Goal: Task Accomplishment & Management: Manage account settings

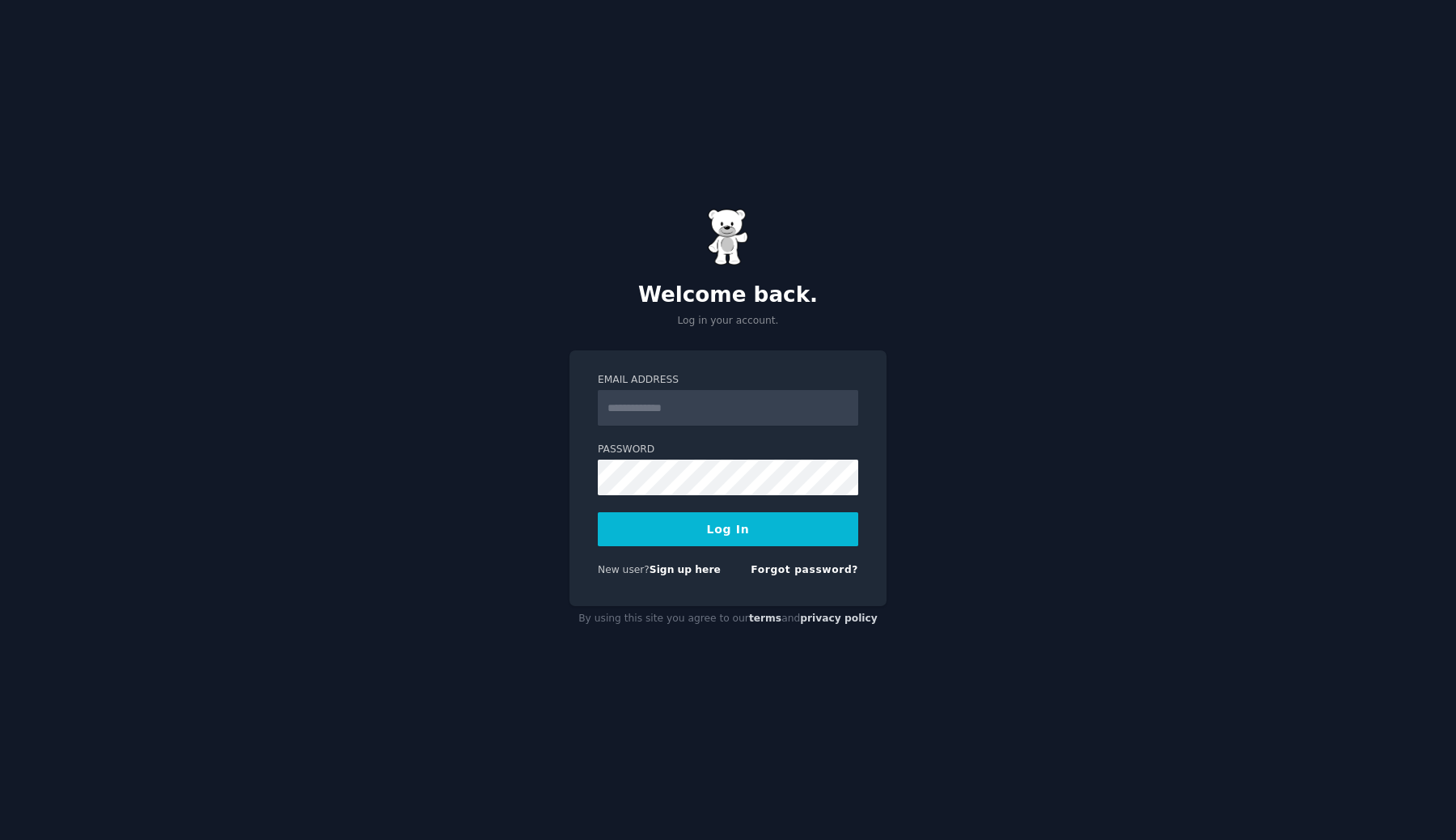
click at [667, 393] on input "Email Address" at bounding box center [728, 407] width 260 height 35
type input "**********"
click at [728, 534] on button "Log In" at bounding box center [728, 529] width 260 height 34
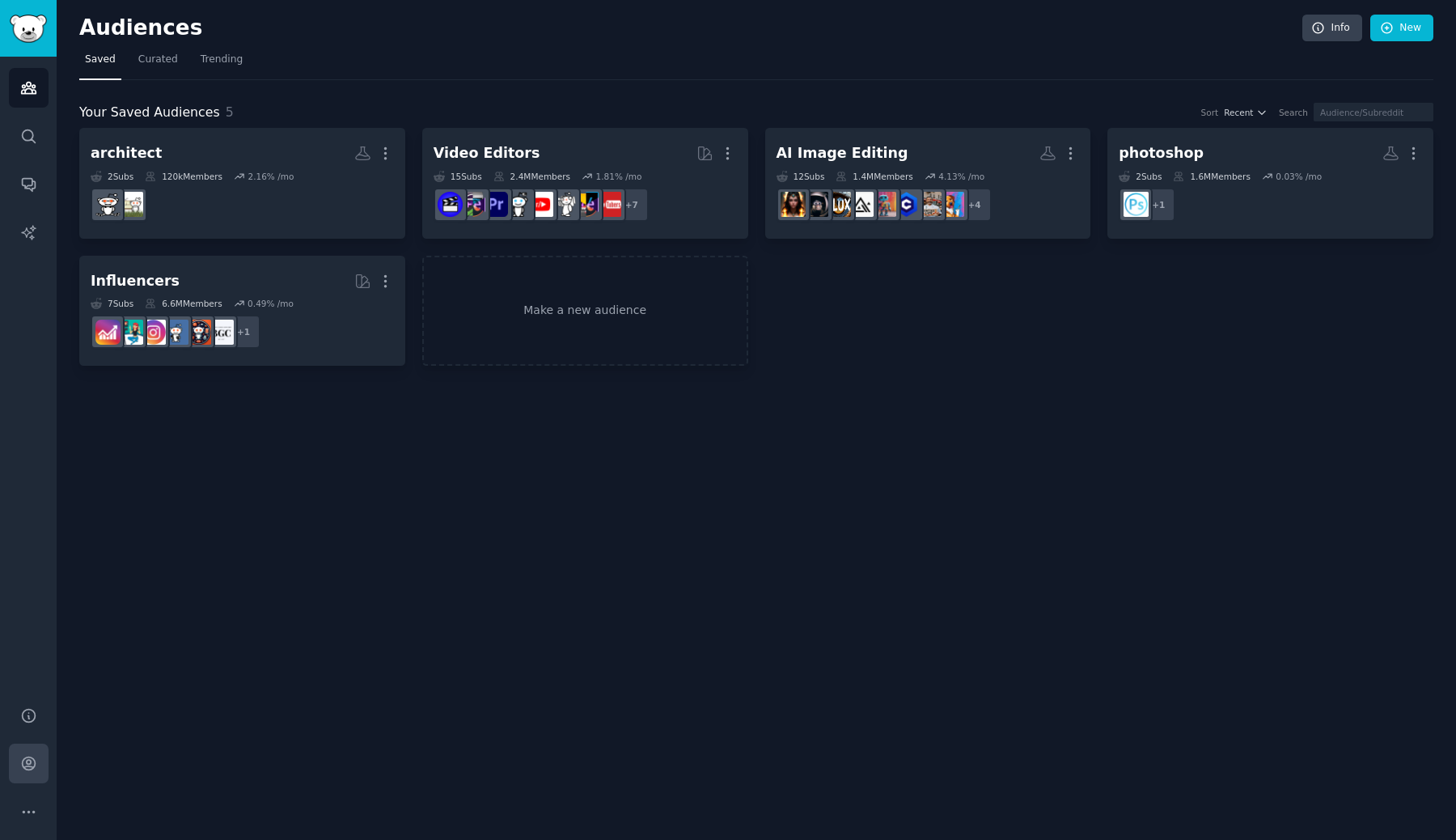
click at [32, 771] on icon "Sidebar" at bounding box center [29, 763] width 17 height 17
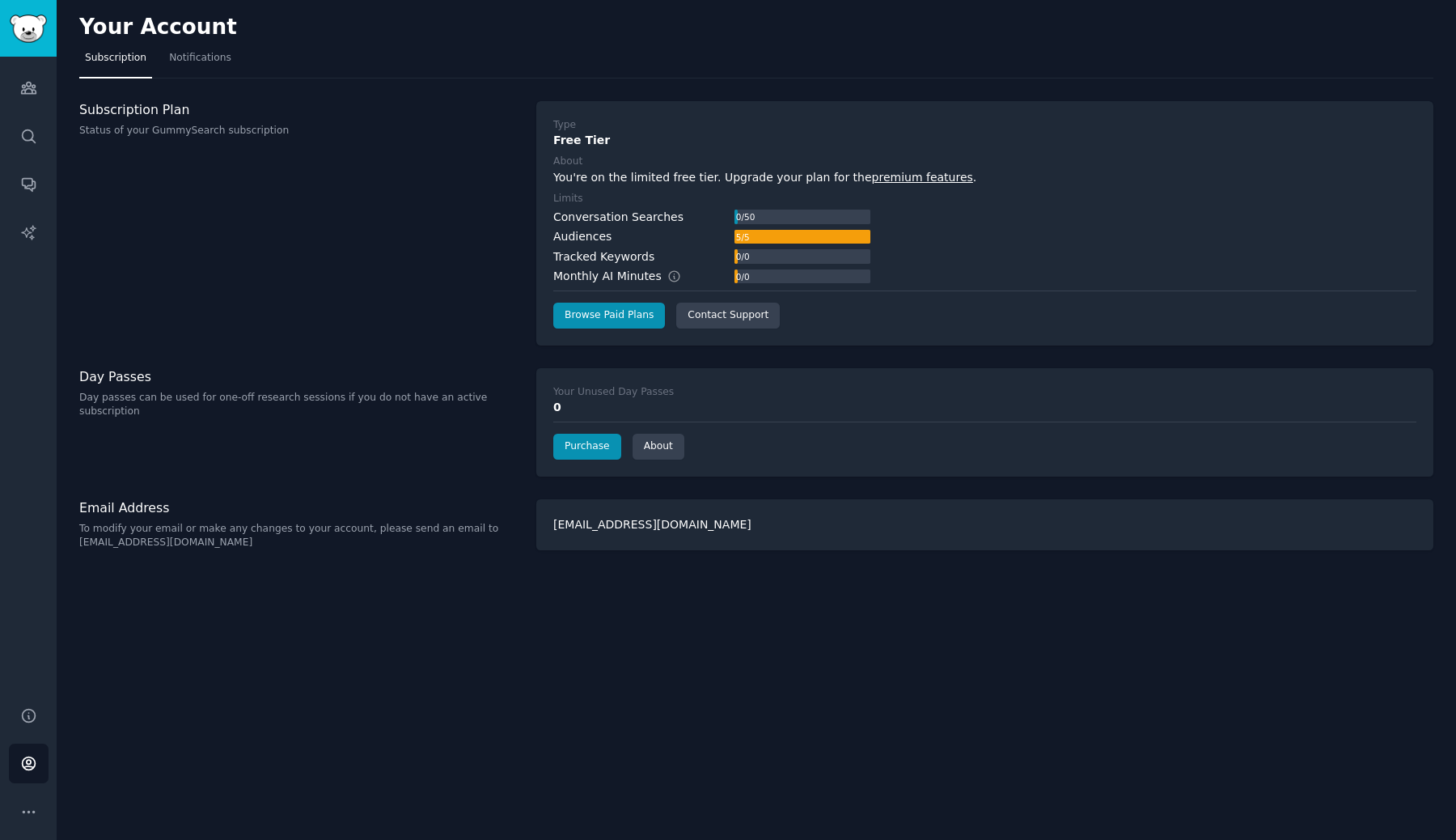
click at [555, 140] on div "Free Tier" at bounding box center [985, 140] width 864 height 17
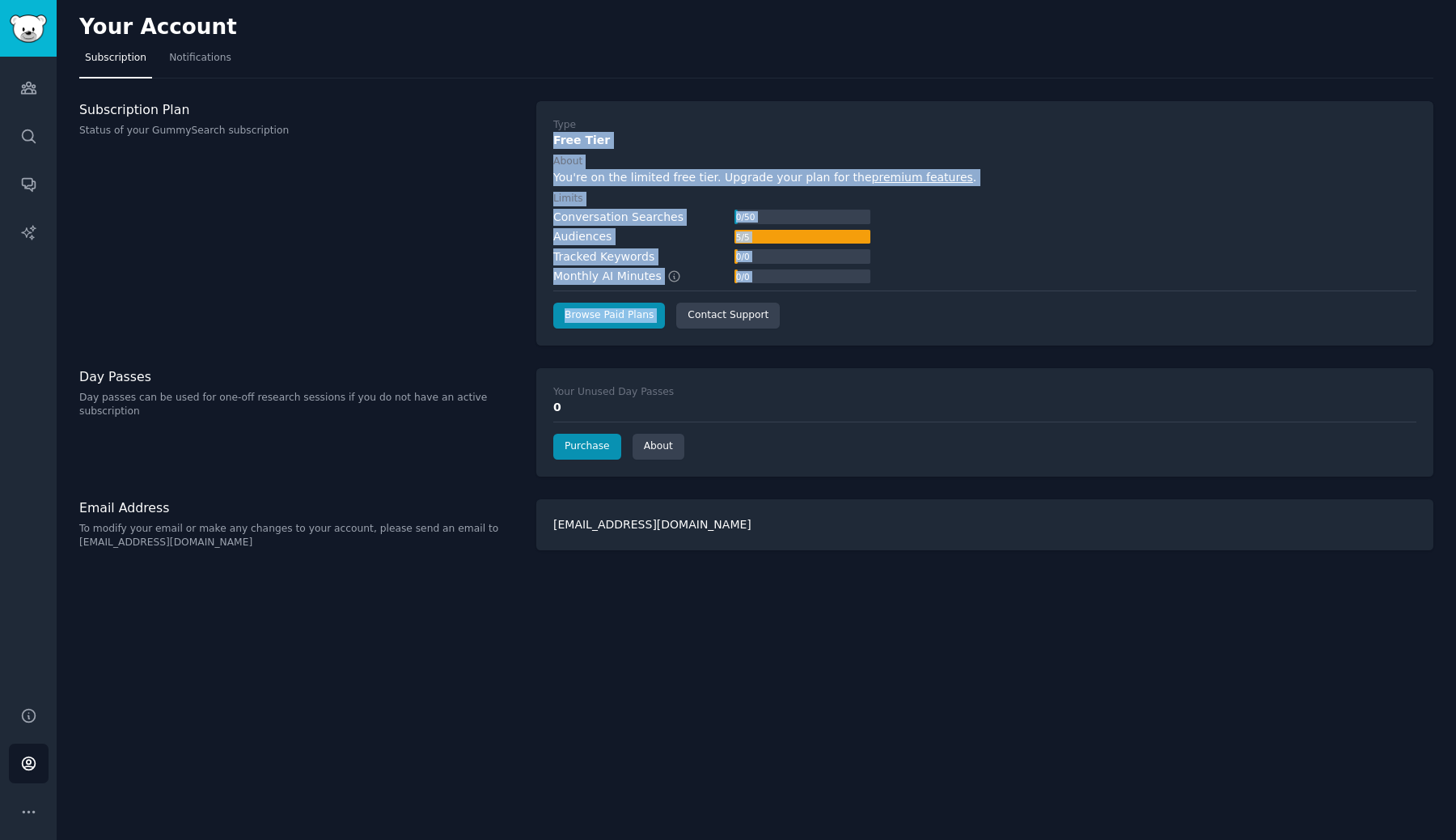
drag, startPoint x: 555, startPoint y: 140, endPoint x: 621, endPoint y: 293, distance: 166.6
click at [621, 294] on div "Type Free Tier About You're on the limited free tier. Upgrade your plan for the…" at bounding box center [985, 223] width 864 height 210
click at [620, 275] on div "Monthly AI Minutes" at bounding box center [625, 276] width 145 height 17
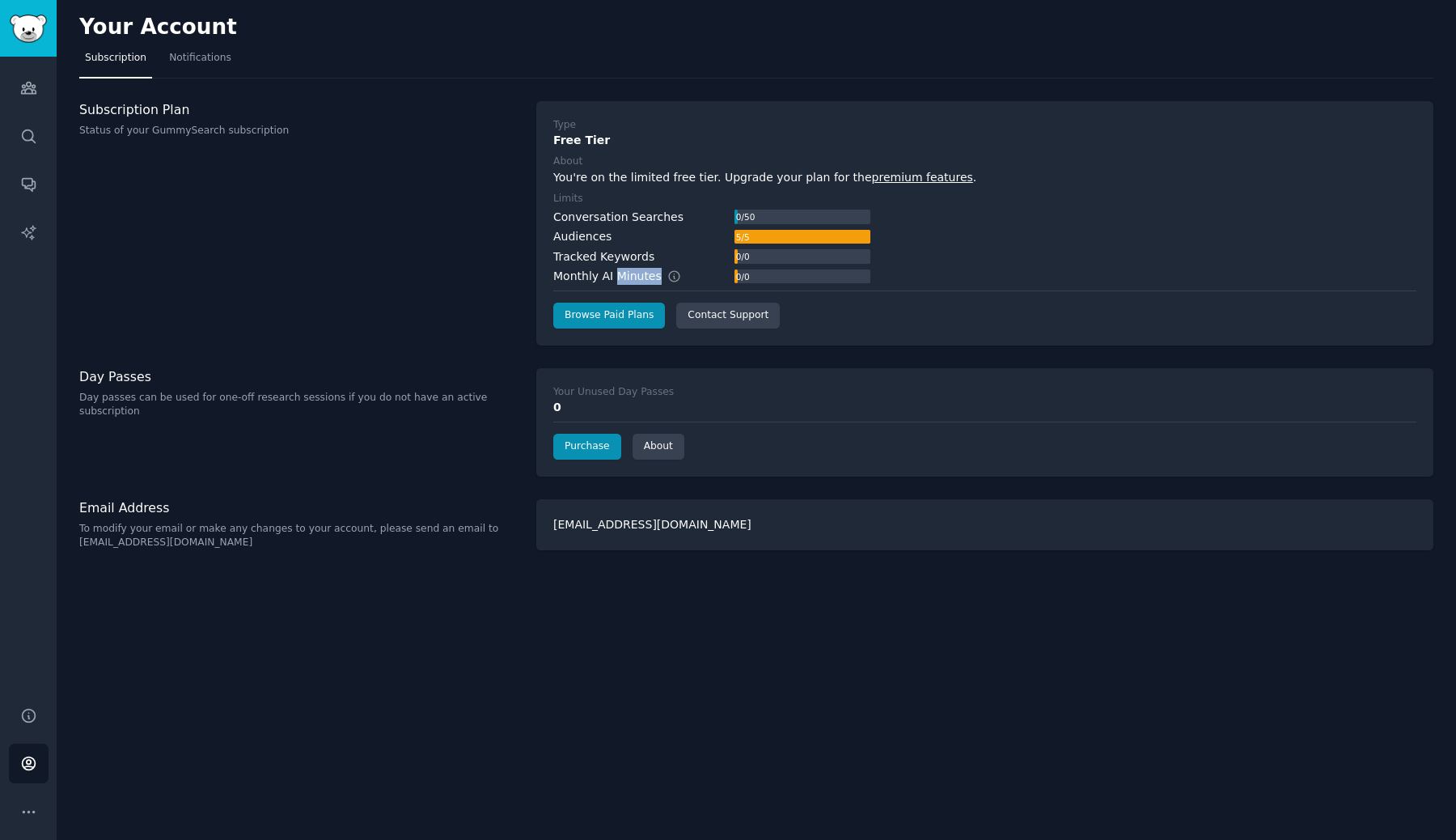
click at [620, 275] on div "Monthly AI Minutes" at bounding box center [625, 276] width 145 height 17
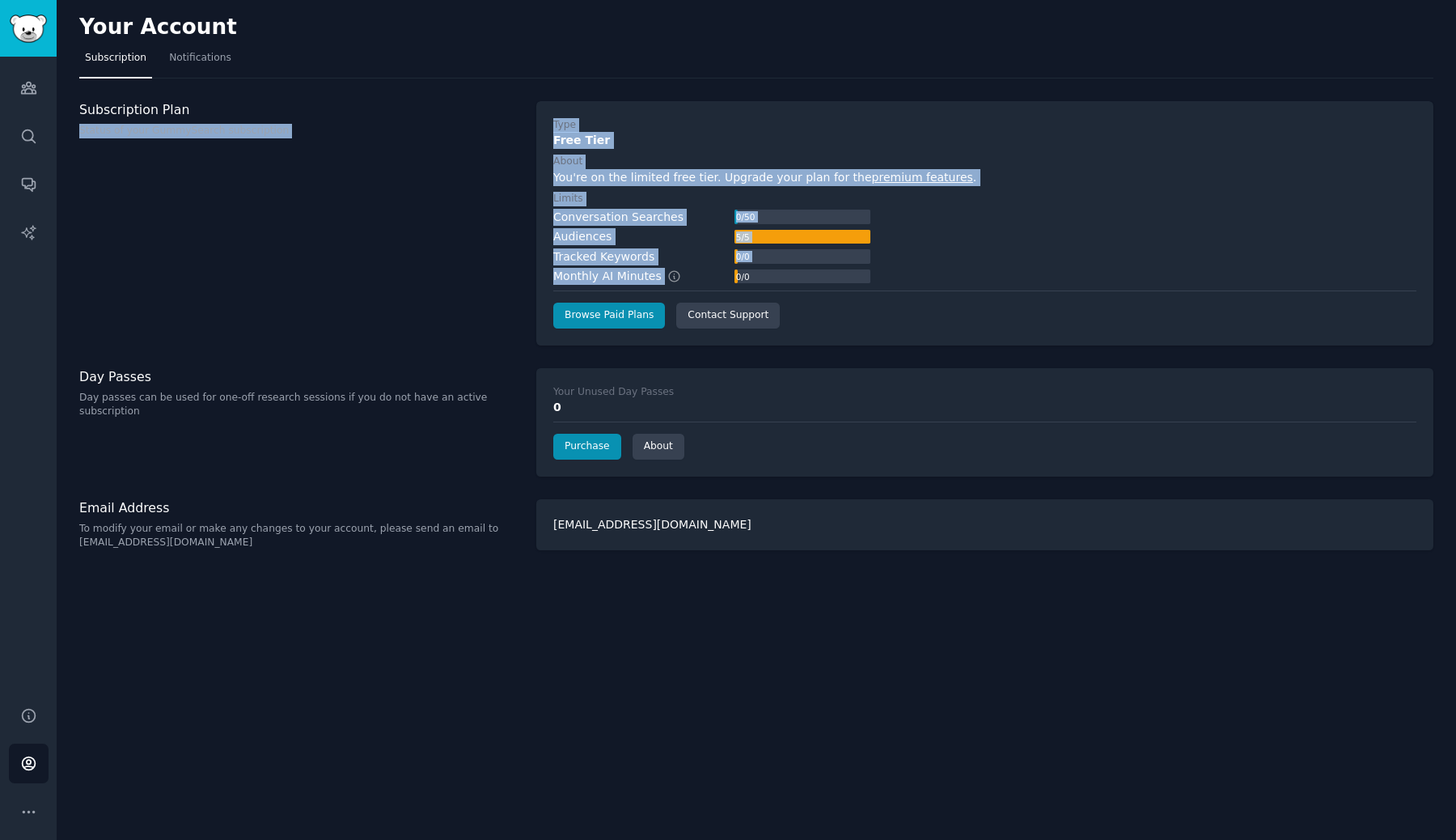
drag, startPoint x: 620, startPoint y: 275, endPoint x: 483, endPoint y: 130, distance: 199.5
click at [483, 130] on div "Subscription Plan Status of your GummySearch subscription Type Free Tier About …" at bounding box center [756, 223] width 1355 height 244
click at [484, 130] on p "Status of your GummySearch subscription" at bounding box center [299, 130] width 440 height 14
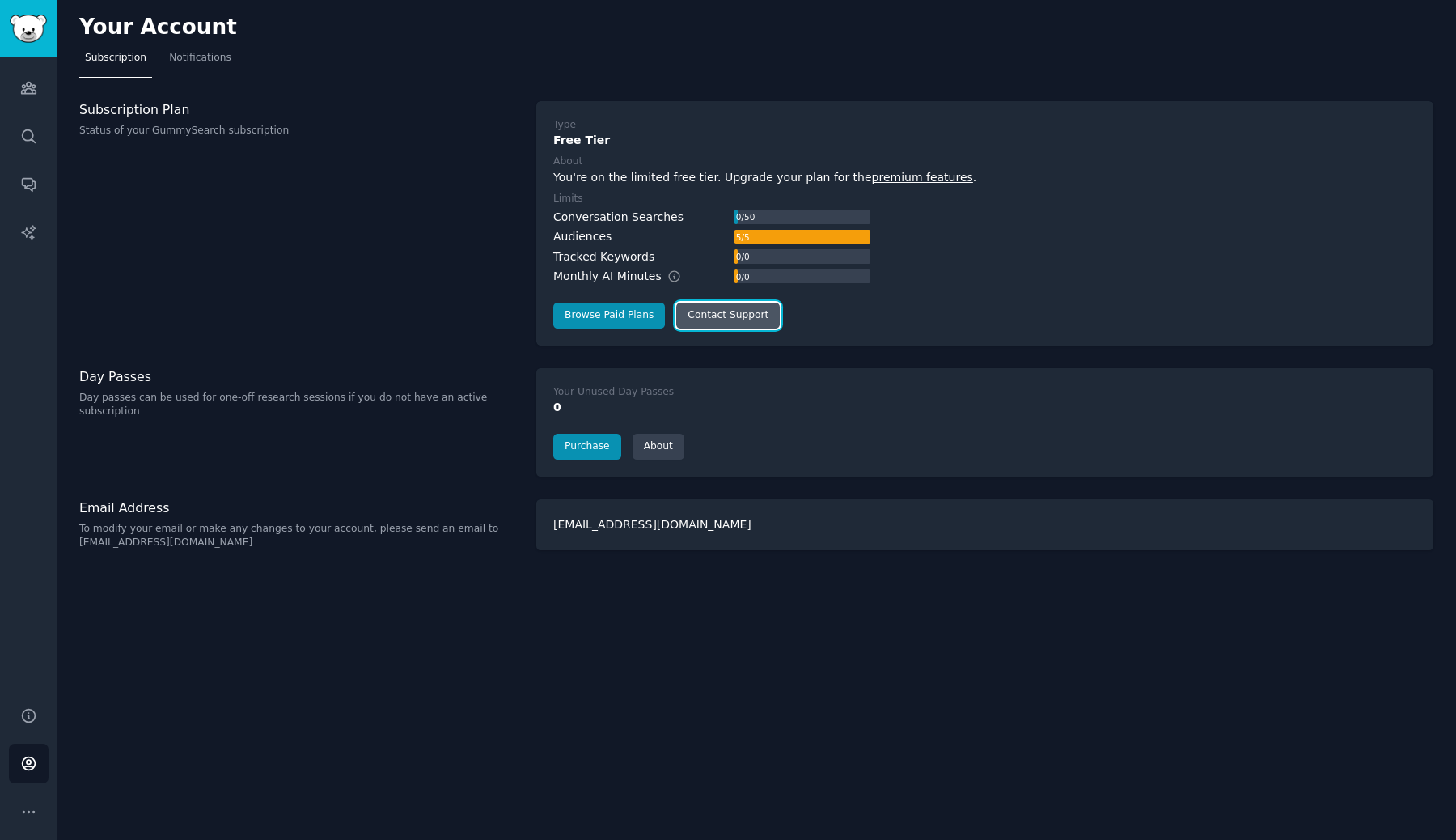
click at [729, 315] on link "Contact Support" at bounding box center [728, 315] width 104 height 26
click at [726, 375] on div "Your Unused Day Passes 0 Purchase About" at bounding box center [985, 423] width 897 height 108
click at [439, 170] on div "Subscription Plan Status of your GummySearch subscription" at bounding box center [299, 223] width 440 height 244
